Goal: Information Seeking & Learning: Learn about a topic

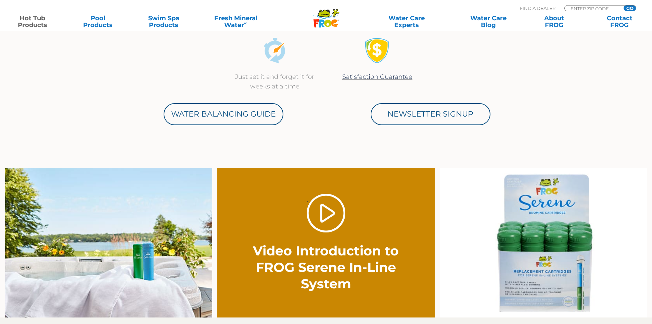
click at [35, 23] on link "Hot Tub Products" at bounding box center [32, 22] width 51 height 14
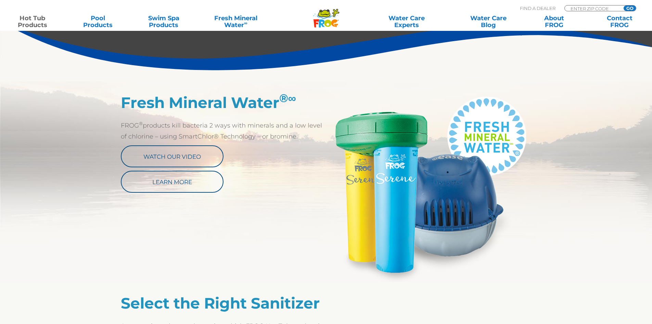
scroll to position [308, 0]
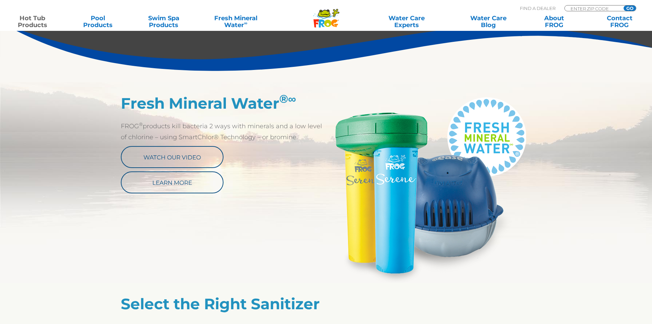
click at [428, 134] on img at bounding box center [428, 188] width 205 height 188
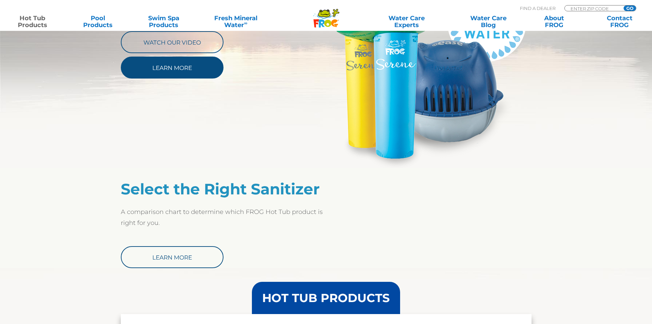
scroll to position [411, 0]
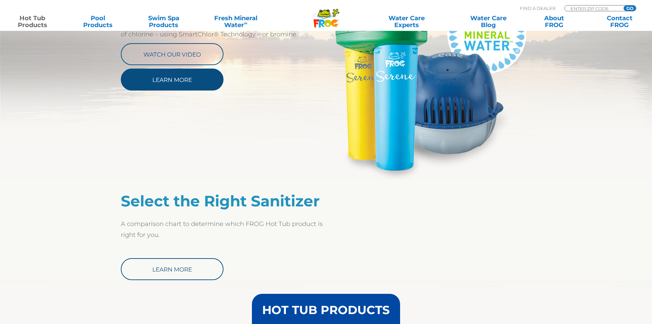
click at [205, 68] on link "Learn More" at bounding box center [172, 79] width 103 height 22
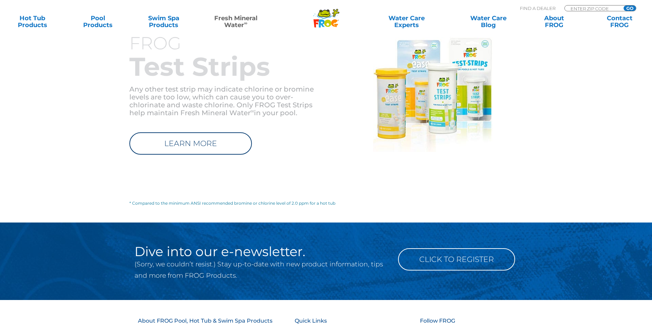
scroll to position [726, 0]
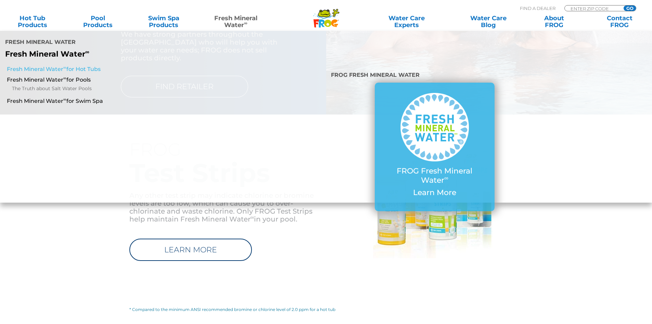
click at [69, 65] on link "Fresh Mineral Water ∞ for Hot Tubs" at bounding box center [112, 69] width 211 height 8
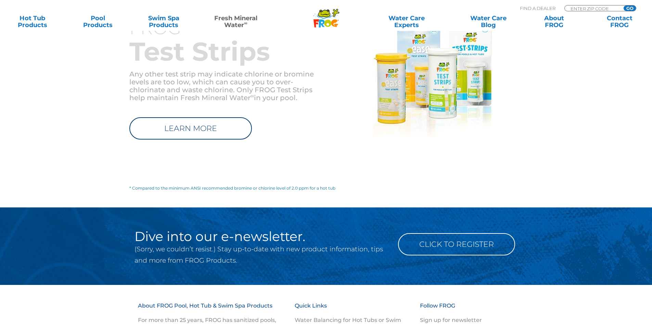
scroll to position [822, 0]
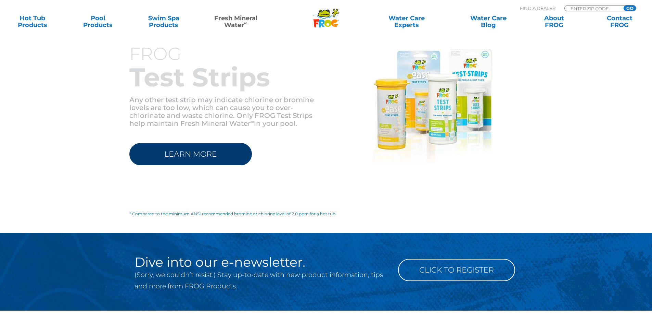
click at [189, 143] on link "LEARN MORE" at bounding box center [190, 154] width 123 height 22
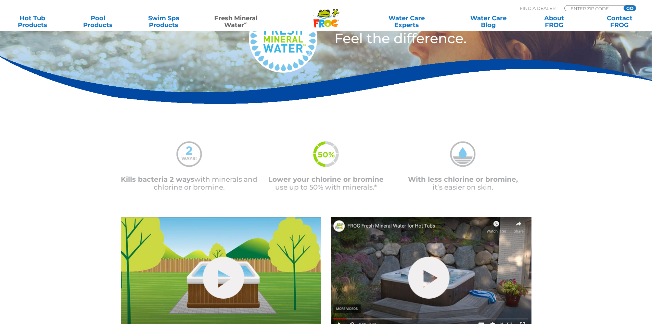
scroll to position [0, 0]
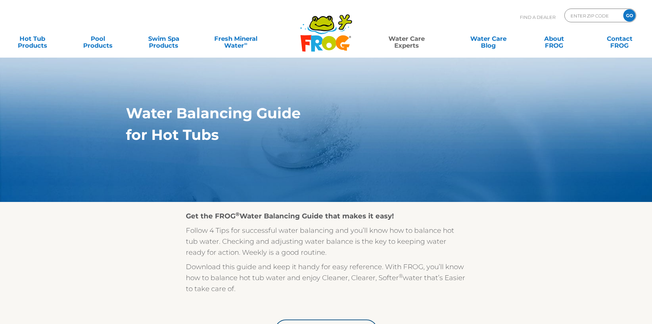
scroll to position [9, 0]
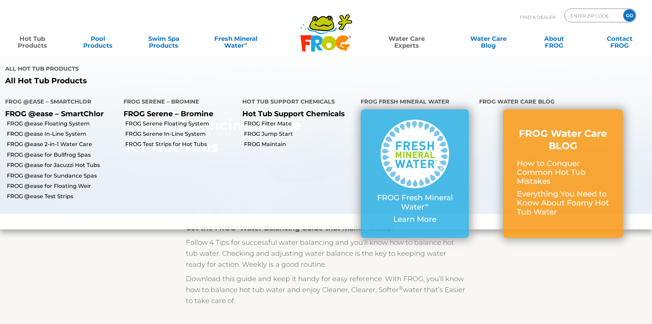
click at [29, 42] on link "Hot Tub Products" at bounding box center [32, 39] width 51 height 14
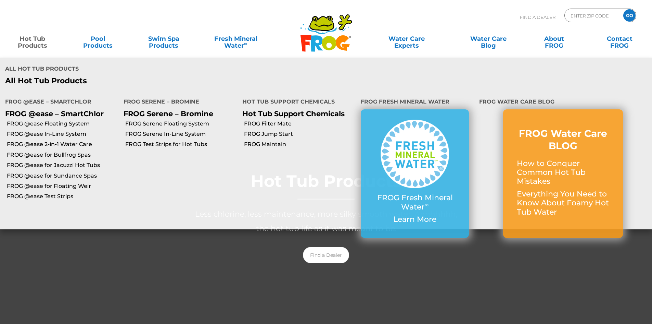
click at [33, 46] on link "Hot Tub Products" at bounding box center [32, 39] width 51 height 14
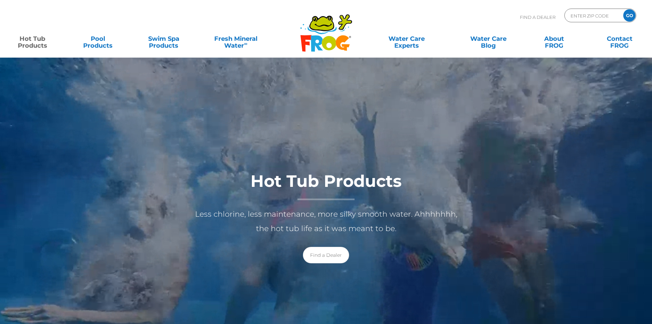
click at [35, 46] on link "Hot Tub Products" at bounding box center [32, 39] width 51 height 14
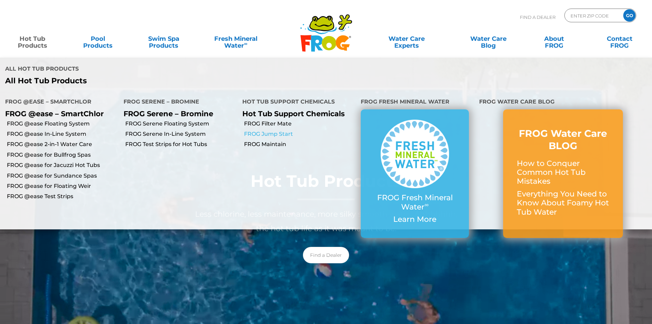
click at [276, 130] on link "FROG Jump Start" at bounding box center [300, 134] width 112 height 8
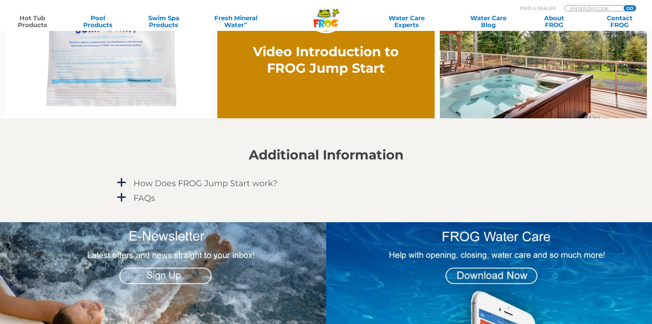
scroll to position [582, 0]
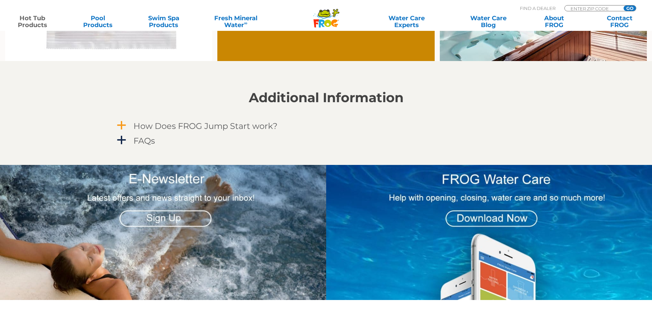
click at [155, 126] on h4 "How Does FROG Jump Start work?" at bounding box center [206, 125] width 144 height 9
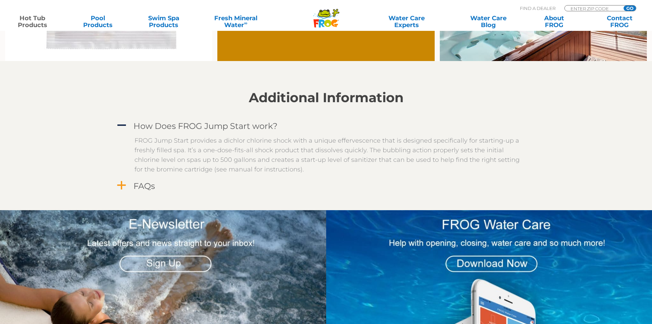
drag, startPoint x: 135, startPoint y: 138, endPoint x: 363, endPoint y: 181, distance: 232.0
click at [363, 181] on div "A How Does FROG Jump Start work? FROG Jump Start provides a dichlor chlorine sh…" at bounding box center [326, 156] width 421 height 74
click at [278, 180] on div "FAQs" at bounding box center [311, 185] width 358 height 13
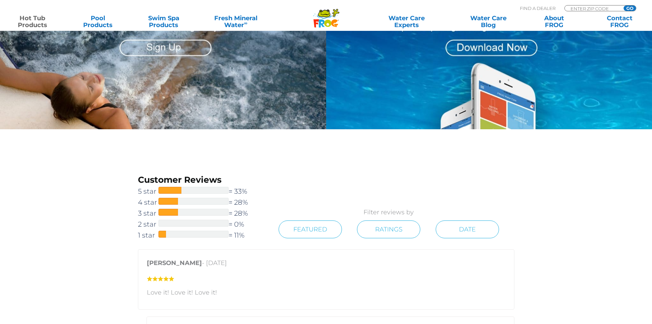
scroll to position [685, 0]
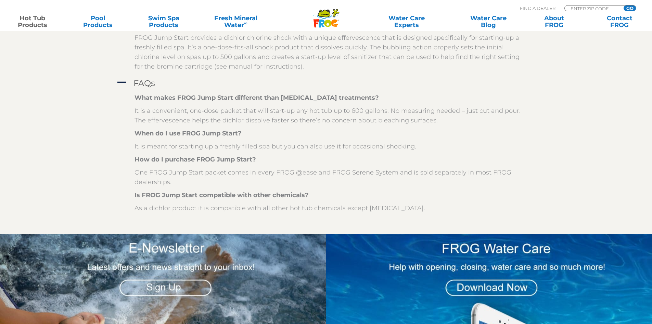
click at [160, 116] on p "It is a convenient, one-dose packet that will start-up any hot tub up to 600 ga…" at bounding box center [332, 115] width 394 height 19
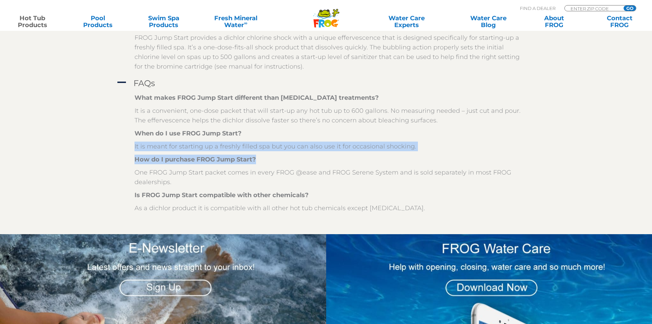
drag, startPoint x: 135, startPoint y: 147, endPoint x: 392, endPoint y: 156, distance: 256.6
click at [392, 156] on div "What makes FROG Jump Start different than other shock treatments? It is a conve…" at bounding box center [332, 153] width 394 height 120
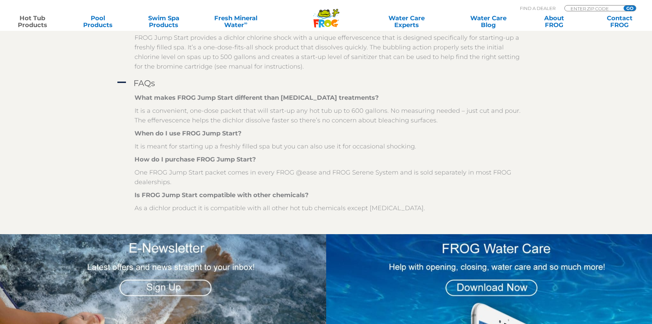
click at [382, 173] on p "One FROG Jump Start packet comes in every FROG @ease and FROG Serene System and…" at bounding box center [332, 176] width 394 height 19
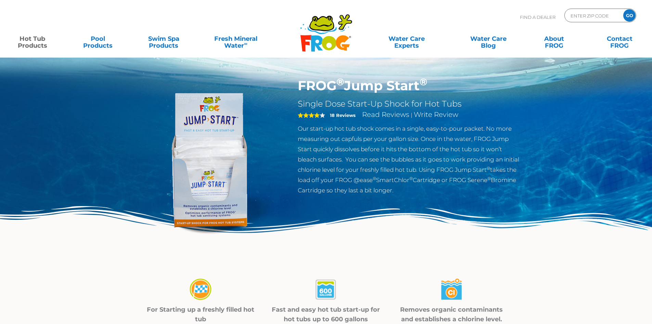
scroll to position [0, 0]
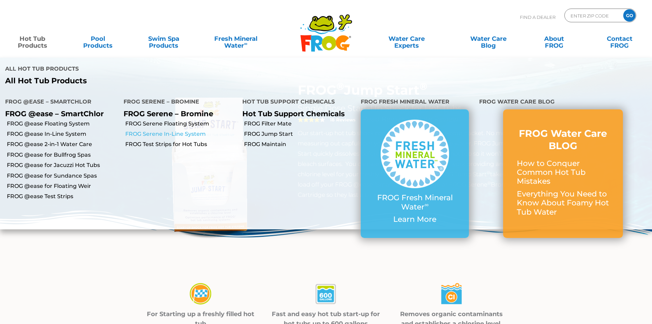
click at [192, 130] on link "FROG Serene In-Line System" at bounding box center [181, 134] width 112 height 8
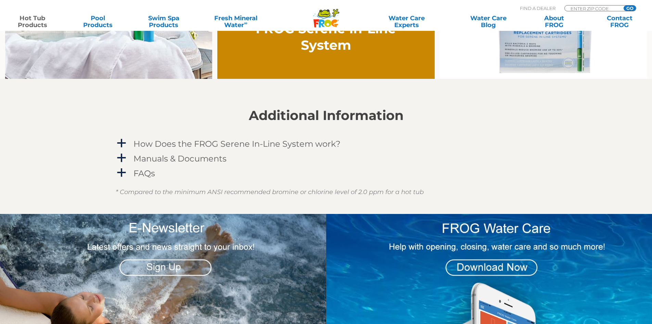
scroll to position [582, 0]
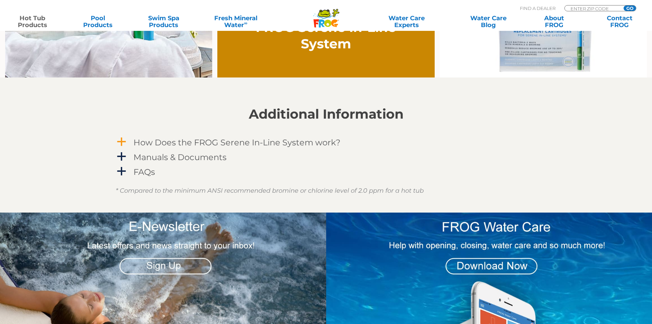
click at [240, 141] on h4 "How Does the FROG Serene In-Line System work?" at bounding box center [237, 142] width 207 height 9
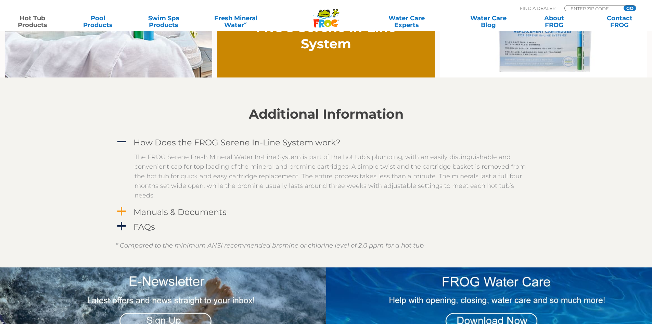
click at [181, 210] on h4 "Manuals & Documents" at bounding box center [180, 211] width 93 height 9
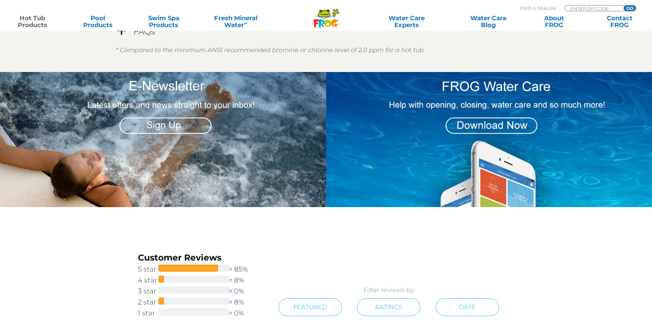
scroll to position [719, 0]
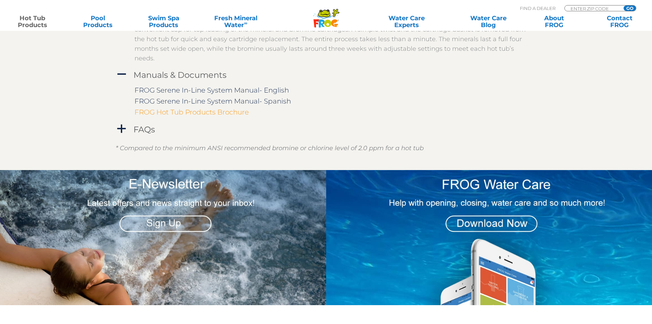
click at [210, 112] on link "FROG Hot Tub Products Brochure" at bounding box center [192, 112] width 114 height 8
click at [223, 91] on link "FROG Serene In-Line System Manual- English" at bounding box center [212, 90] width 154 height 8
